Goal: Find specific page/section: Find specific page/section

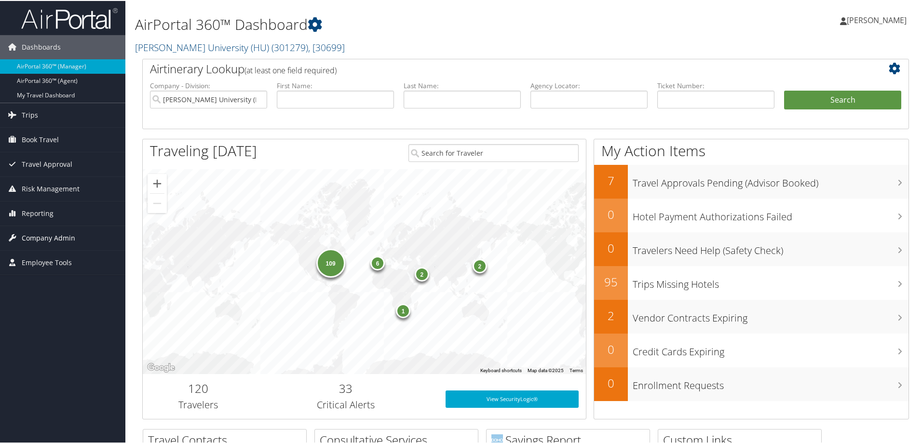
click at [47, 234] on span "Company Admin" at bounding box center [49, 237] width 54 height 24
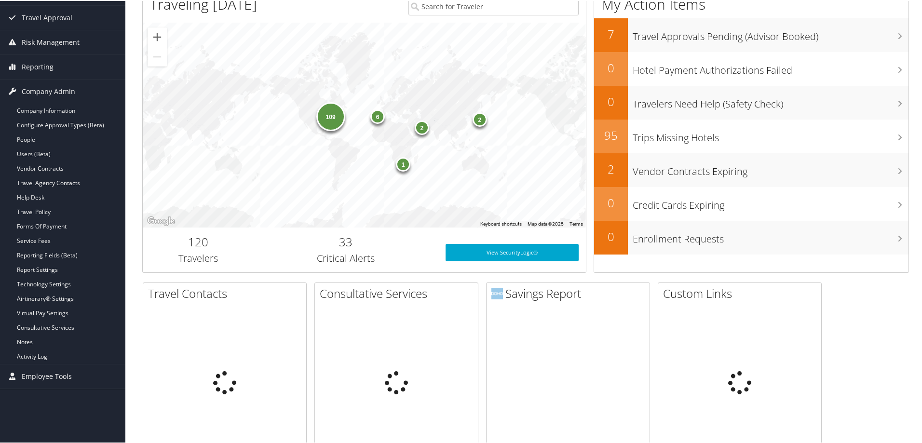
scroll to position [289, 0]
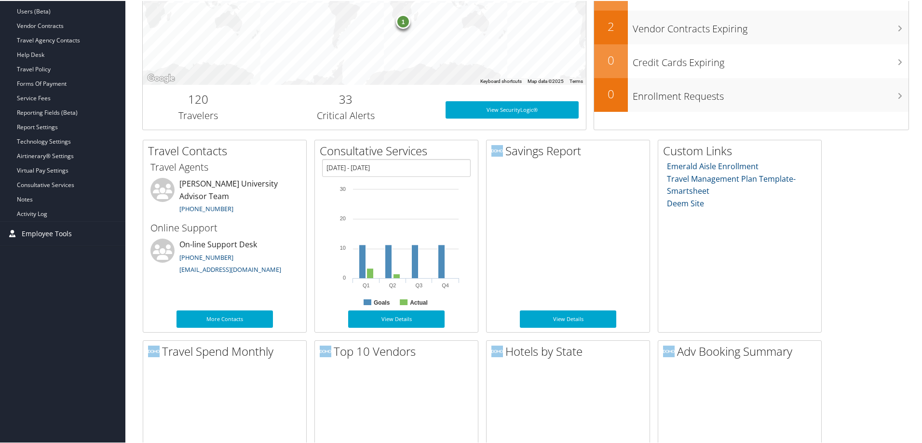
click at [33, 232] on span "Employee Tools" at bounding box center [47, 233] width 50 height 24
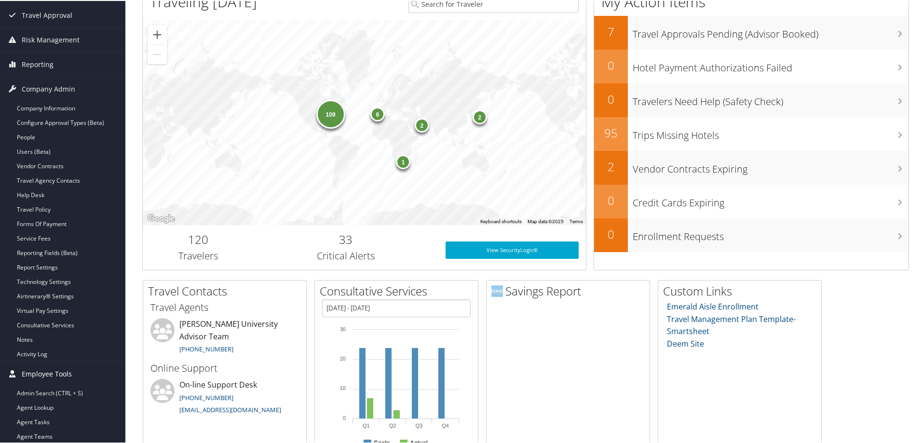
scroll to position [145, 0]
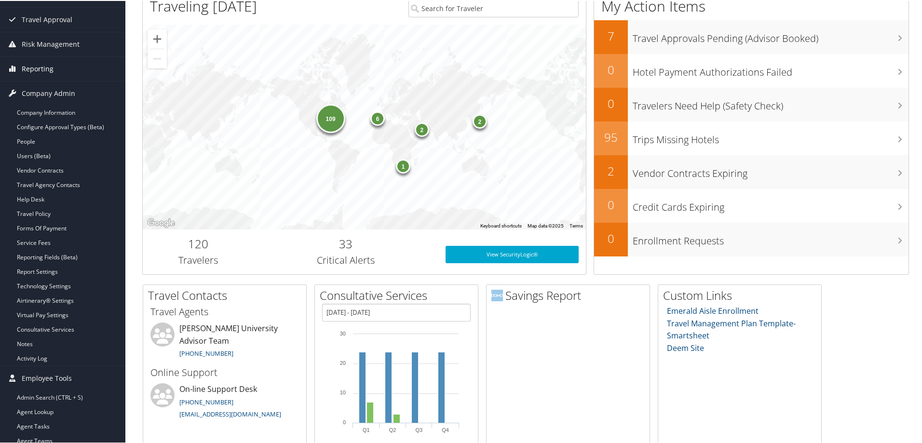
click at [40, 72] on span "Reporting" at bounding box center [38, 68] width 32 height 24
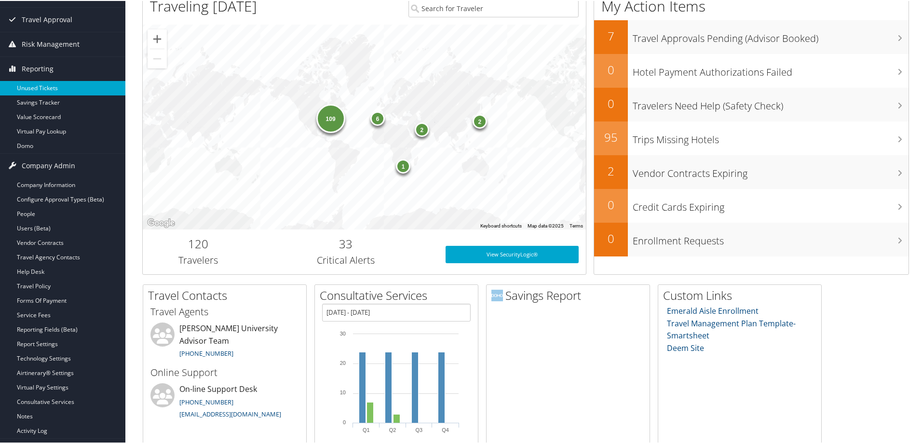
click at [37, 87] on link "Unused Tickets" at bounding box center [62, 87] width 125 height 14
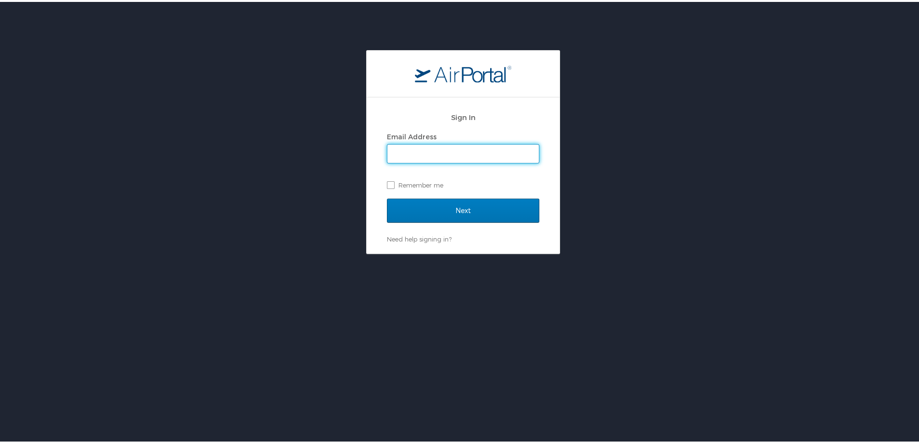
type input "jessica.girard@cbtravel.com"
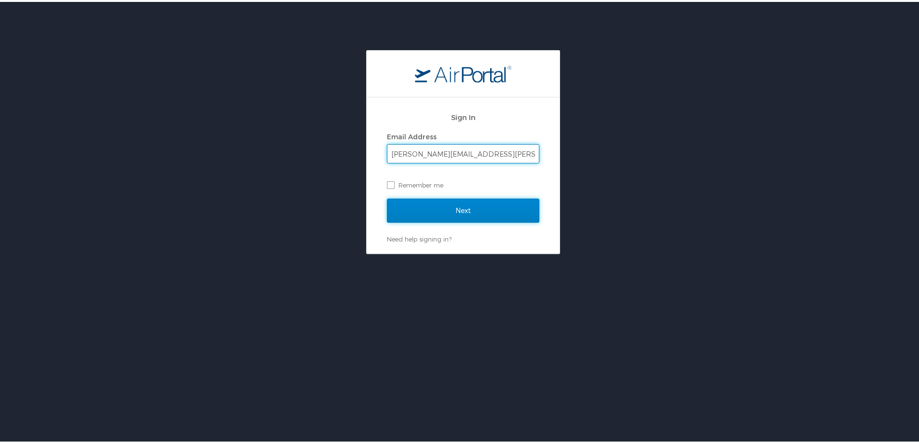
click at [461, 206] on input "Next" at bounding box center [463, 209] width 152 height 24
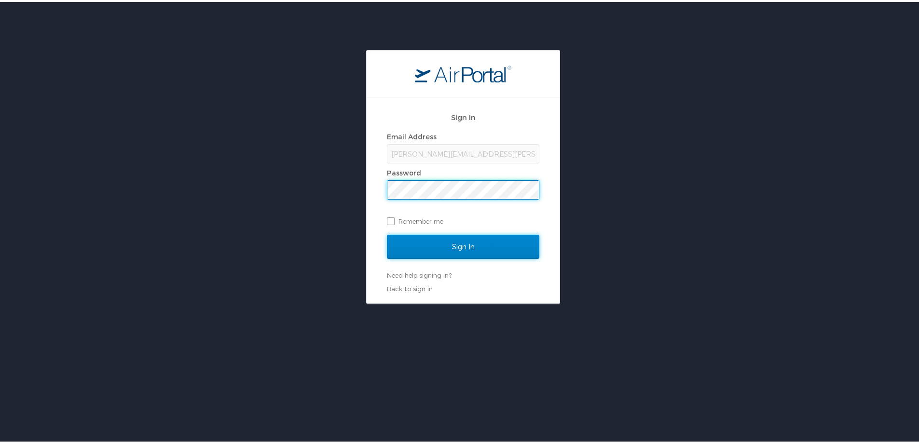
click at [465, 248] on input "Sign In" at bounding box center [463, 245] width 152 height 24
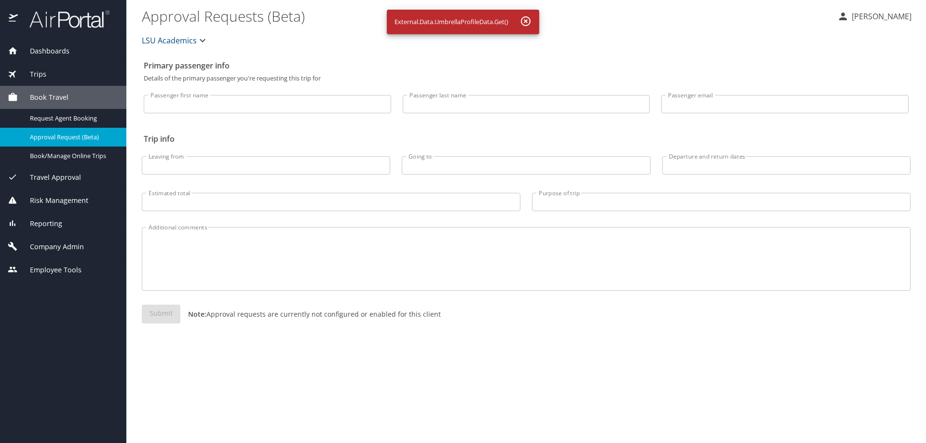
click at [54, 219] on span "Reporting" at bounding box center [40, 223] width 44 height 11
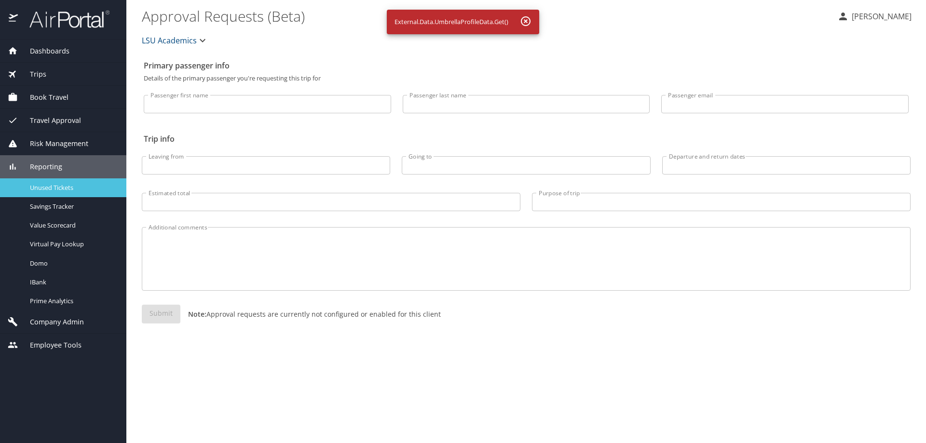
click at [38, 183] on span "Unused Tickets" at bounding box center [72, 187] width 85 height 9
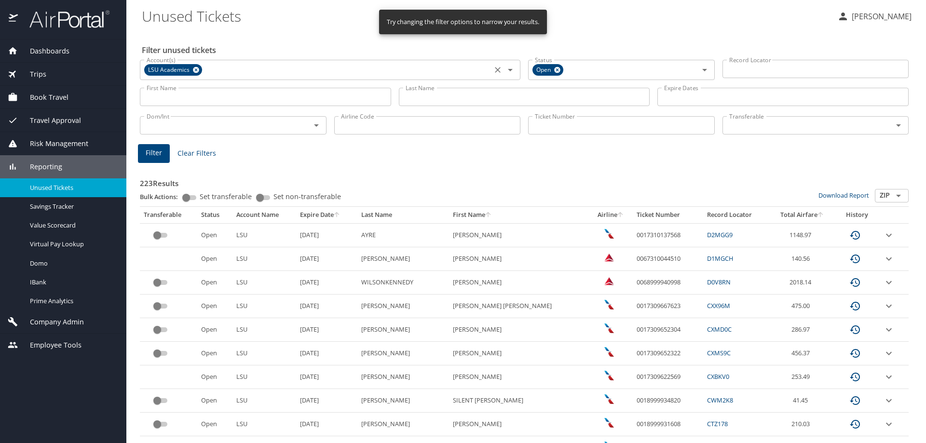
click at [194, 66] on icon at bounding box center [195, 70] width 7 height 11
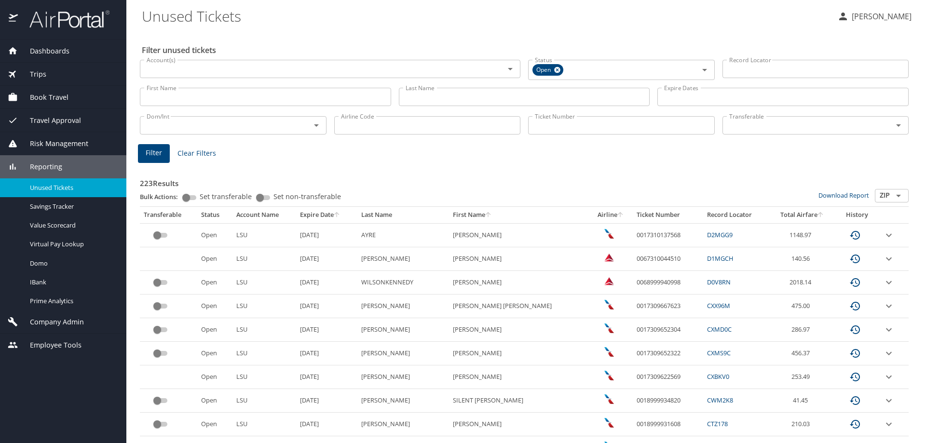
click at [589, 98] on input "Last Name" at bounding box center [524, 97] width 251 height 18
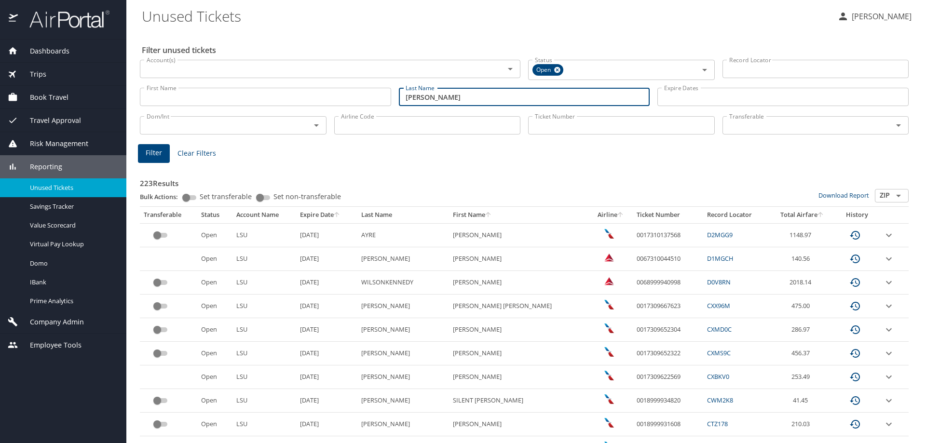
type input "perkins"
click at [274, 92] on input "First Name" at bounding box center [265, 97] width 251 height 18
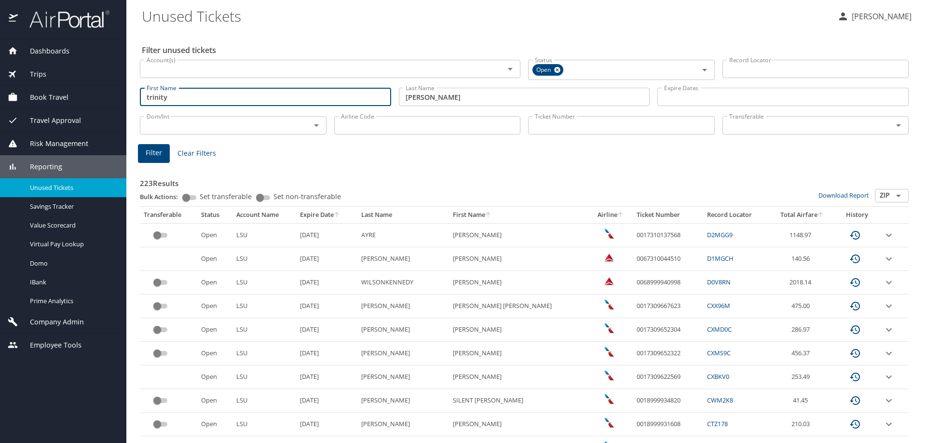
type input "trinity"
click at [164, 154] on button "Filter" at bounding box center [154, 153] width 32 height 19
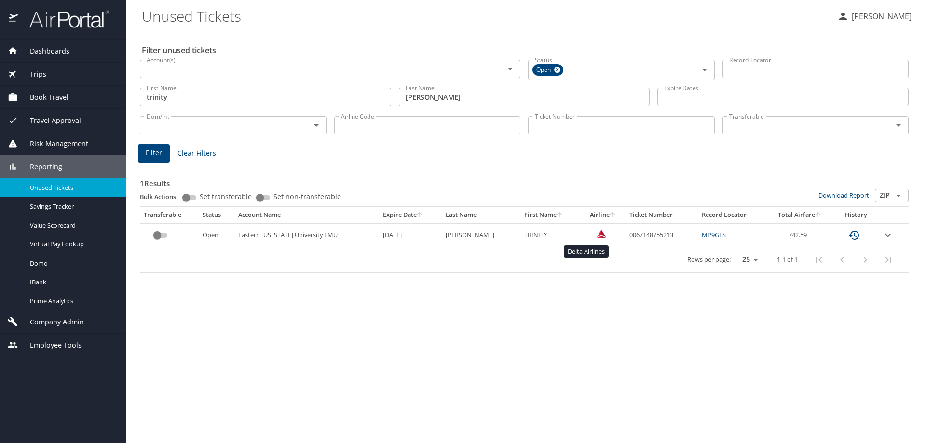
click at [597, 238] on img "custom pagination table" at bounding box center [602, 234] width 10 height 10
click at [597, 235] on img "custom pagination table" at bounding box center [602, 234] width 10 height 10
click at [885, 236] on icon "expand row" at bounding box center [888, 236] width 12 height 12
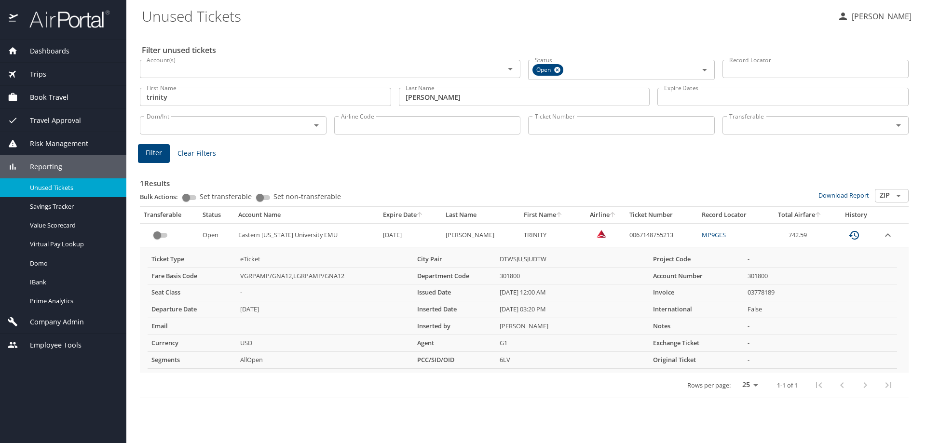
click at [851, 234] on icon "custom pagination table" at bounding box center [854, 236] width 12 height 12
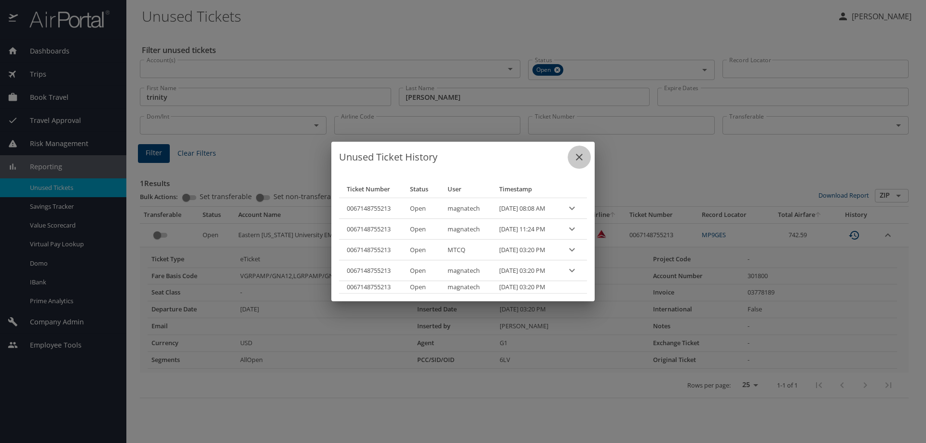
click at [585, 152] on icon "close" at bounding box center [579, 157] width 12 height 12
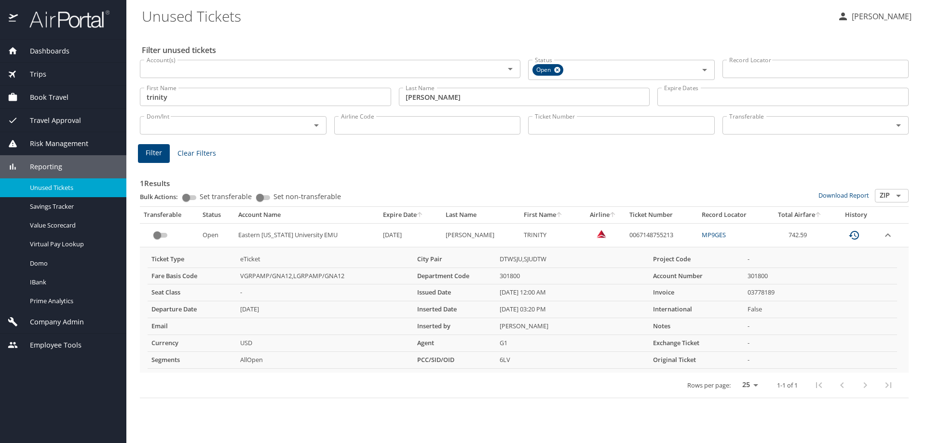
click at [49, 48] on span "Dashboards" at bounding box center [44, 51] width 52 height 11
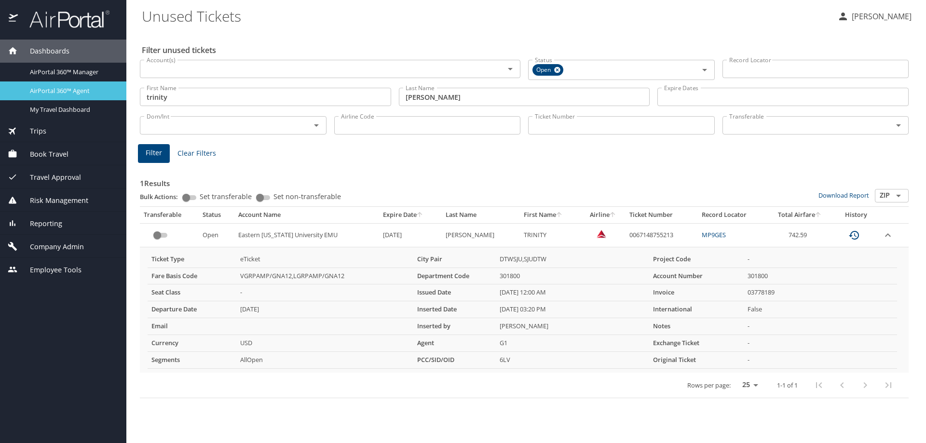
click at [76, 87] on span "AirPortal 360™ Agent" at bounding box center [72, 90] width 85 height 9
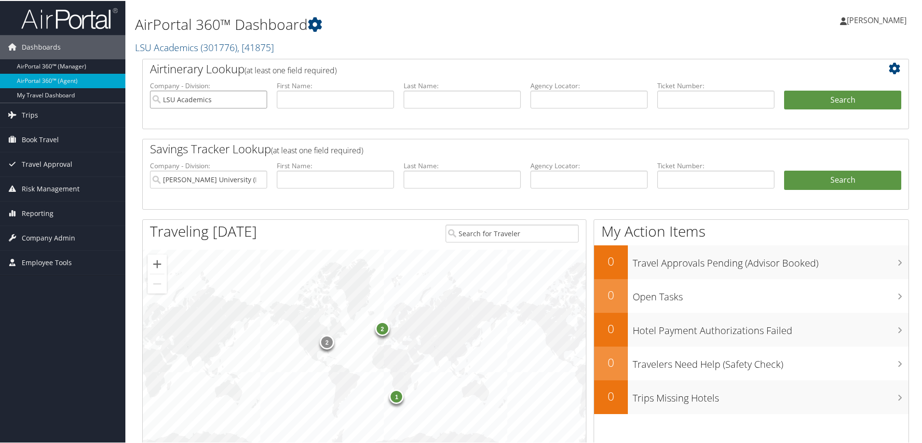
click at [259, 100] on input "LSU Academics" at bounding box center [208, 99] width 117 height 18
drag, startPoint x: 284, startPoint y: 97, endPoint x: 288, endPoint y: 101, distance: 5.8
click at [288, 99] on input "text" at bounding box center [335, 99] width 117 height 18
type input "trinity"
click at [422, 95] on input "text" at bounding box center [462, 99] width 117 height 18
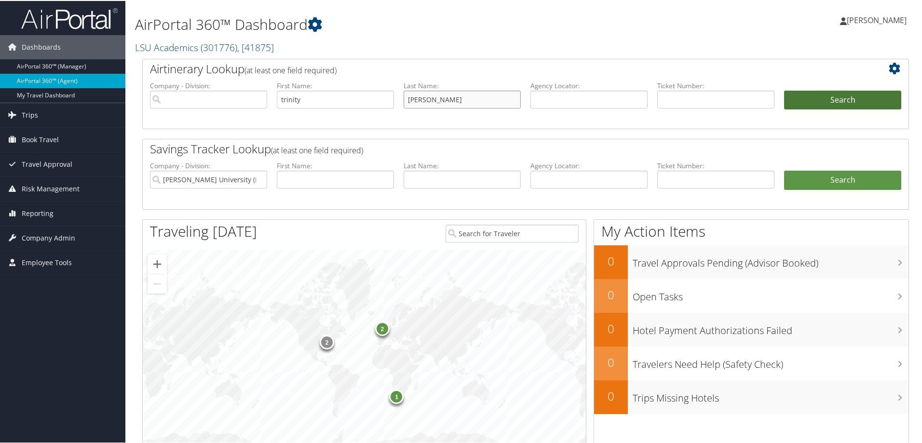
type input "perkins"
click at [801, 104] on button "Search" at bounding box center [842, 99] width 117 height 19
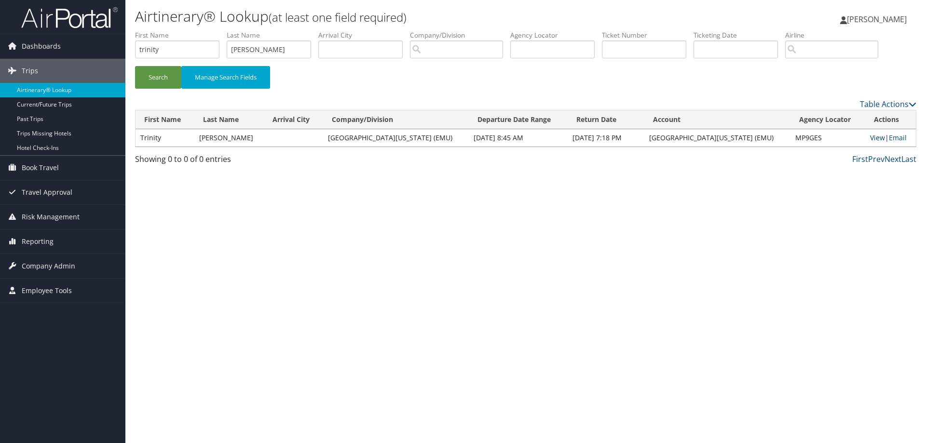
click at [872, 137] on link "View" at bounding box center [877, 137] width 15 height 9
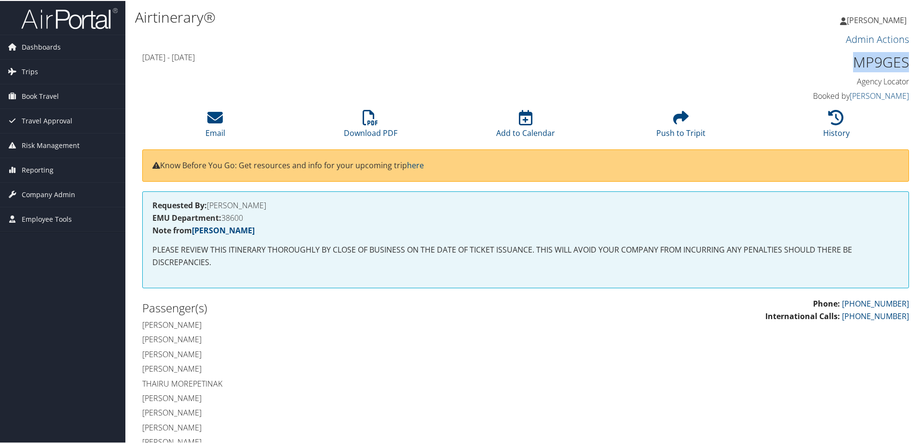
drag, startPoint x: 851, startPoint y: 64, endPoint x: 906, endPoint y: 57, distance: 55.3
click at [906, 57] on div "MP9GES Agency Locator Agency Locator MP9GES Booked by [PERSON_NAME] Booked by […" at bounding box center [818, 76] width 195 height 55
copy h1 "MP9GES"
